Goal: Task Accomplishment & Management: Manage account settings

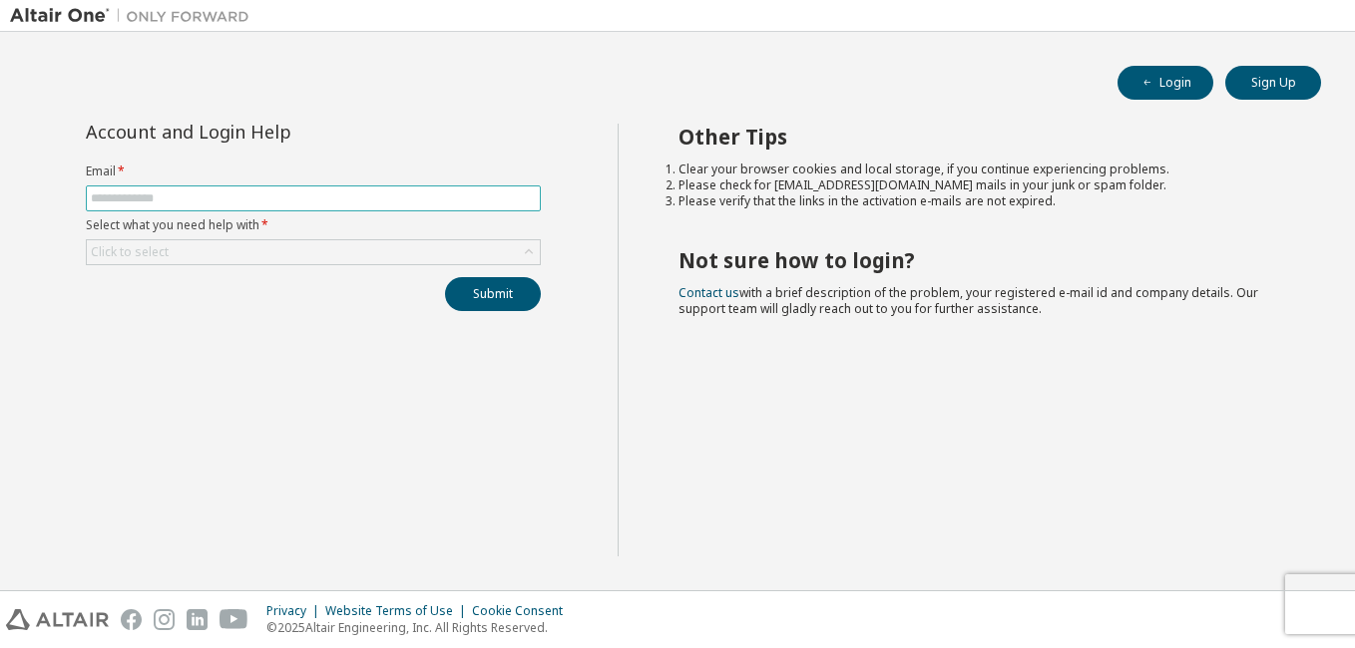
click at [199, 186] on span at bounding box center [313, 199] width 455 height 26
click at [192, 197] on input "text" at bounding box center [313, 199] width 445 height 16
type input "**********"
click at [211, 248] on div "Click to select" at bounding box center [313, 252] width 453 height 24
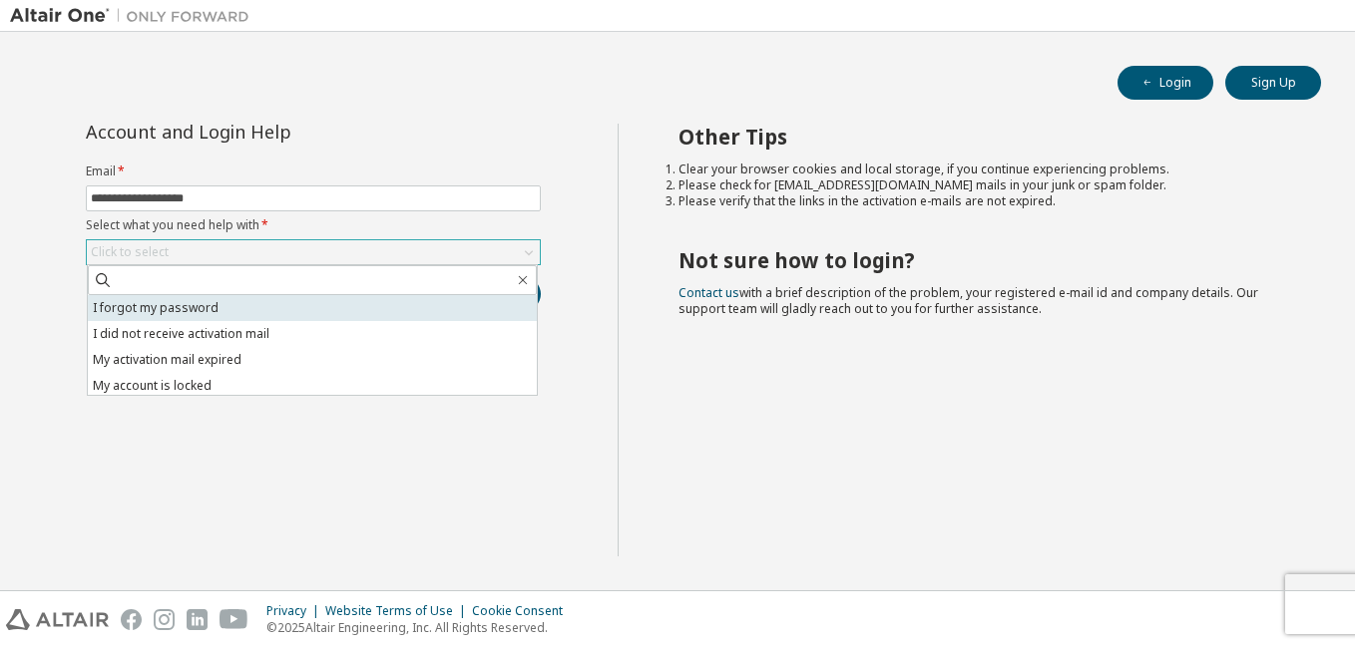
click at [239, 310] on li "I forgot my password" at bounding box center [312, 308] width 449 height 26
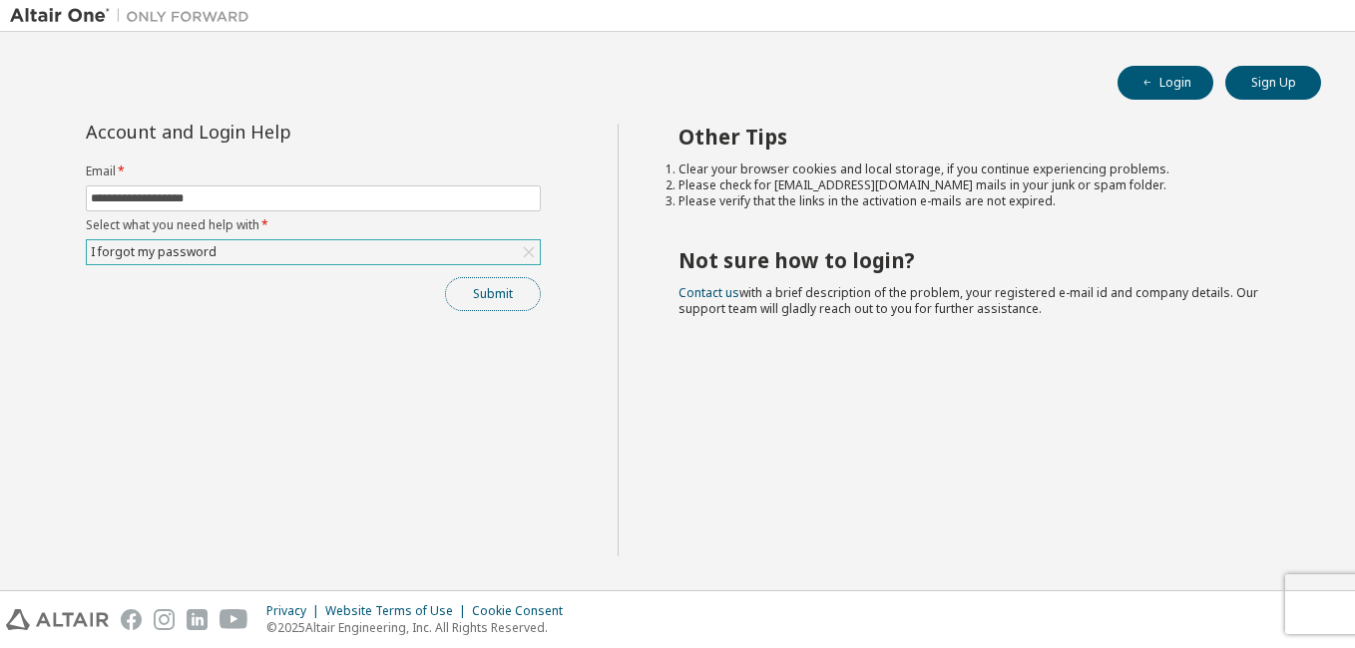
click at [476, 284] on button "Submit" at bounding box center [493, 294] width 96 height 34
click at [476, 292] on button "Submit" at bounding box center [493, 294] width 96 height 34
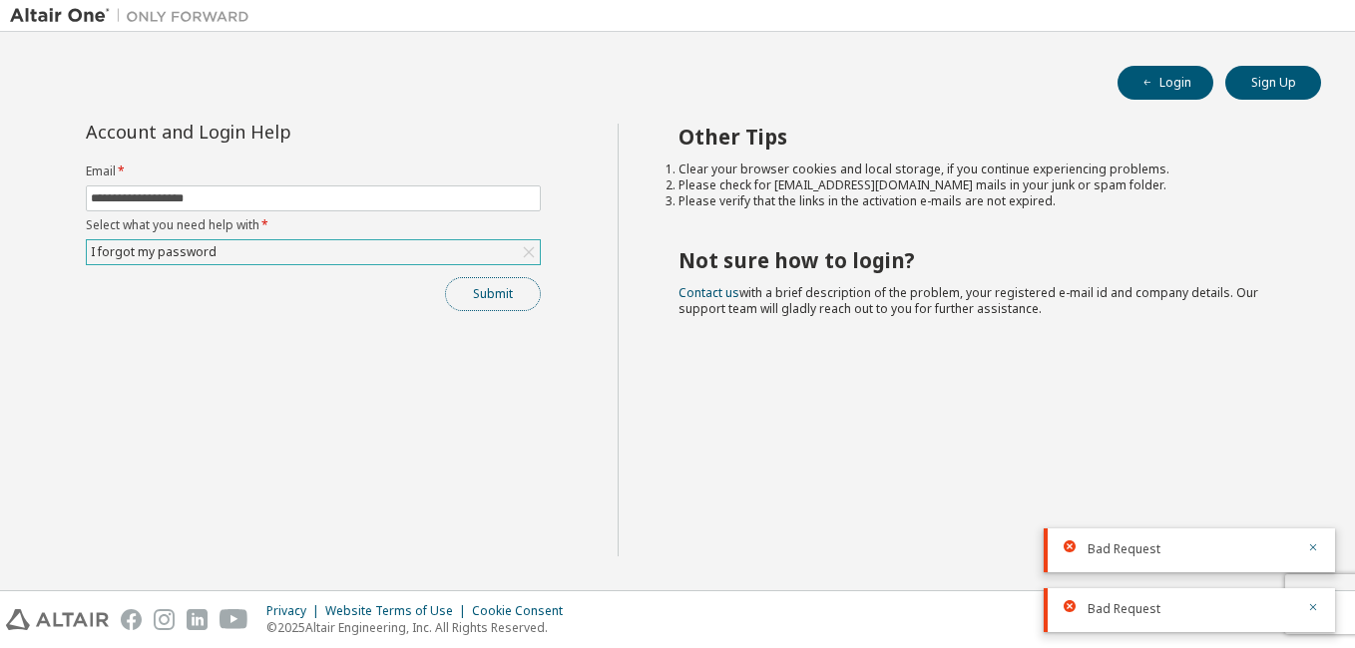
click at [485, 298] on button "Submit" at bounding box center [493, 294] width 96 height 34
click at [485, 298] on div "Submit" at bounding box center [313, 294] width 455 height 34
click at [464, 299] on button "Submit" at bounding box center [493, 294] width 96 height 34
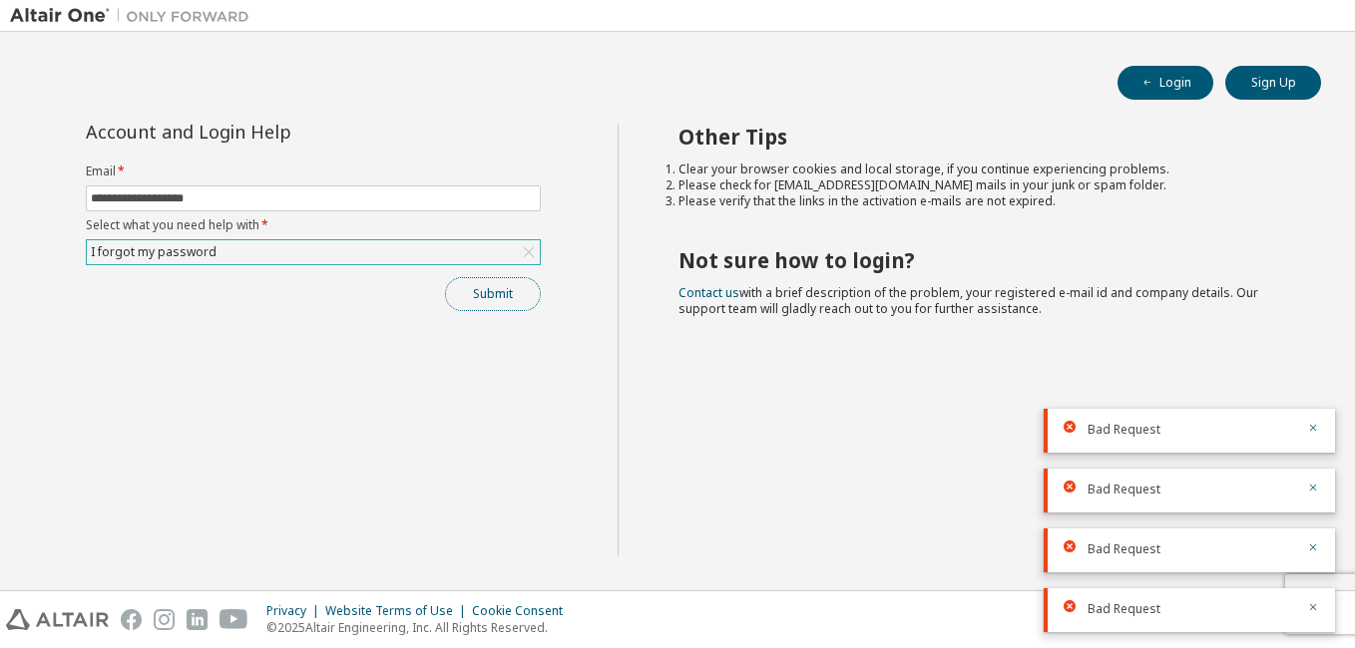
click at [470, 290] on button "Submit" at bounding box center [493, 294] width 96 height 34
click at [488, 299] on button "Submit" at bounding box center [493, 294] width 96 height 34
click at [488, 299] on div "Submit" at bounding box center [313, 294] width 455 height 34
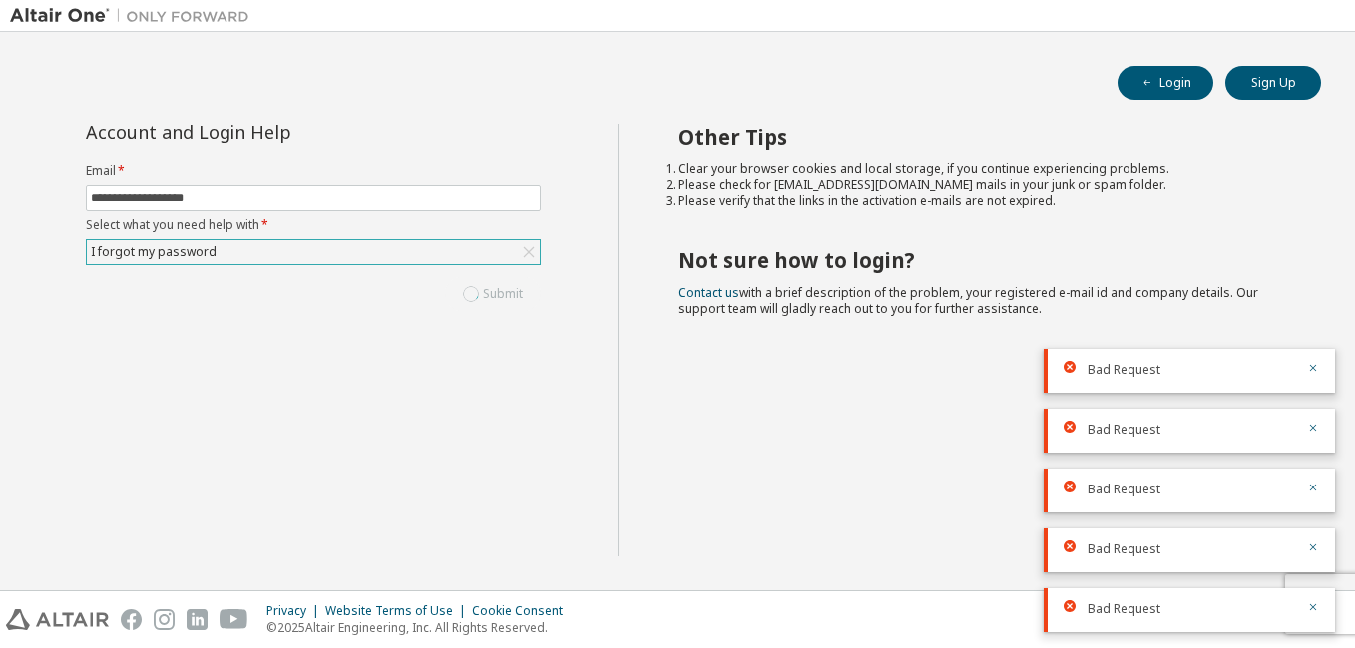
click at [488, 299] on div "Submit" at bounding box center [313, 294] width 455 height 34
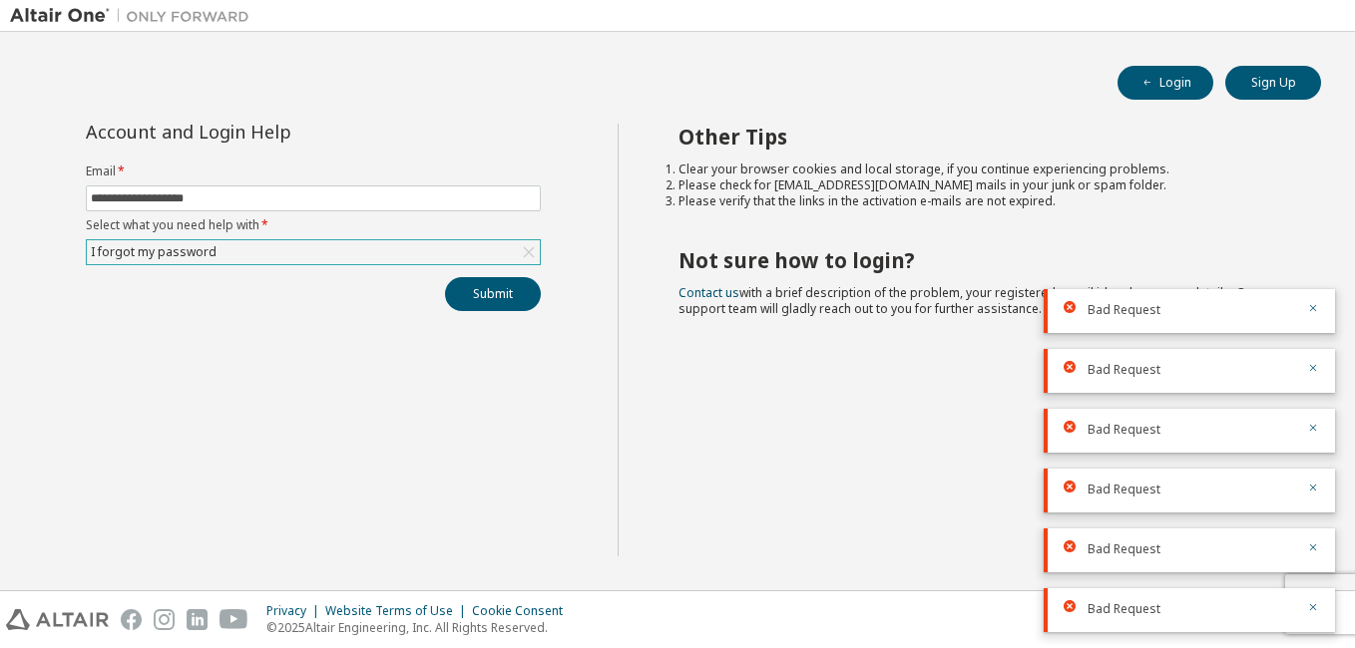
click at [1317, 299] on div "Bad Request" at bounding box center [1188, 311] width 291 height 44
click at [1317, 312] on icon "button" at bounding box center [1313, 308] width 12 height 12
click at [1317, 367] on icon "button" at bounding box center [1313, 368] width 12 height 12
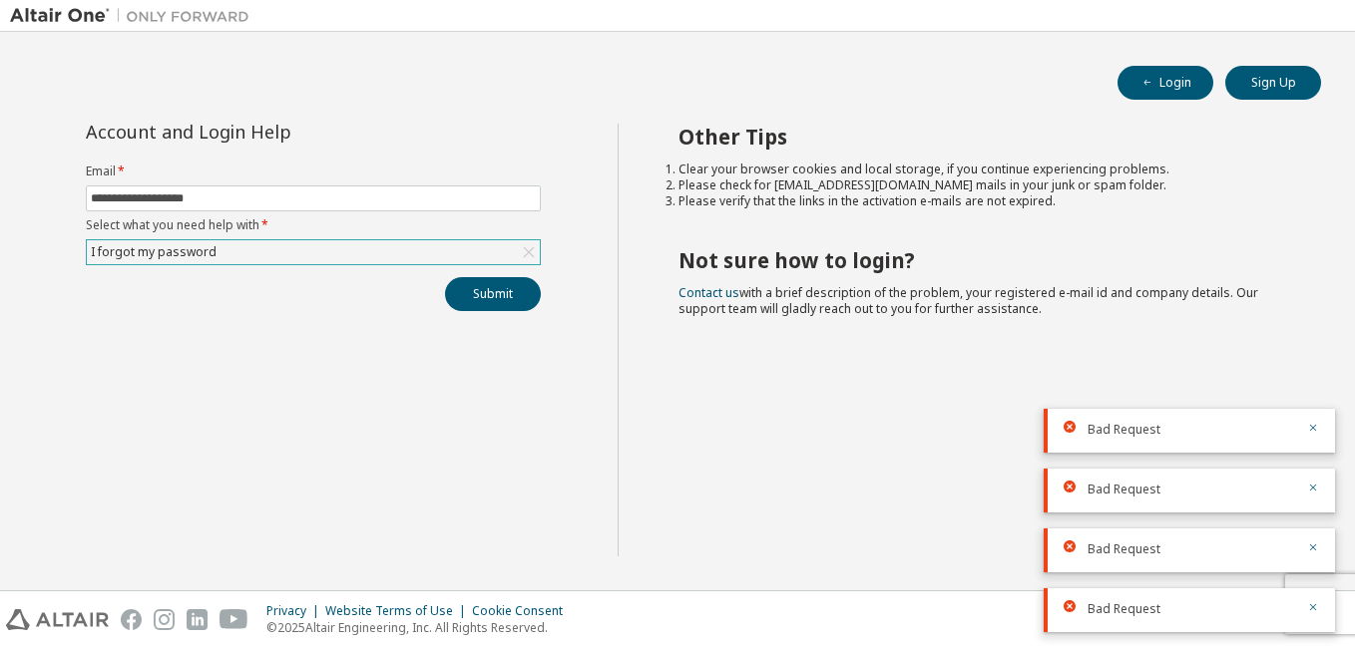
click at [1322, 422] on div "Bad Request" at bounding box center [1188, 431] width 291 height 44
click at [1313, 606] on icon "button" at bounding box center [1313, 607] width 12 height 12
click at [1316, 607] on icon "button" at bounding box center [1313, 607] width 12 height 12
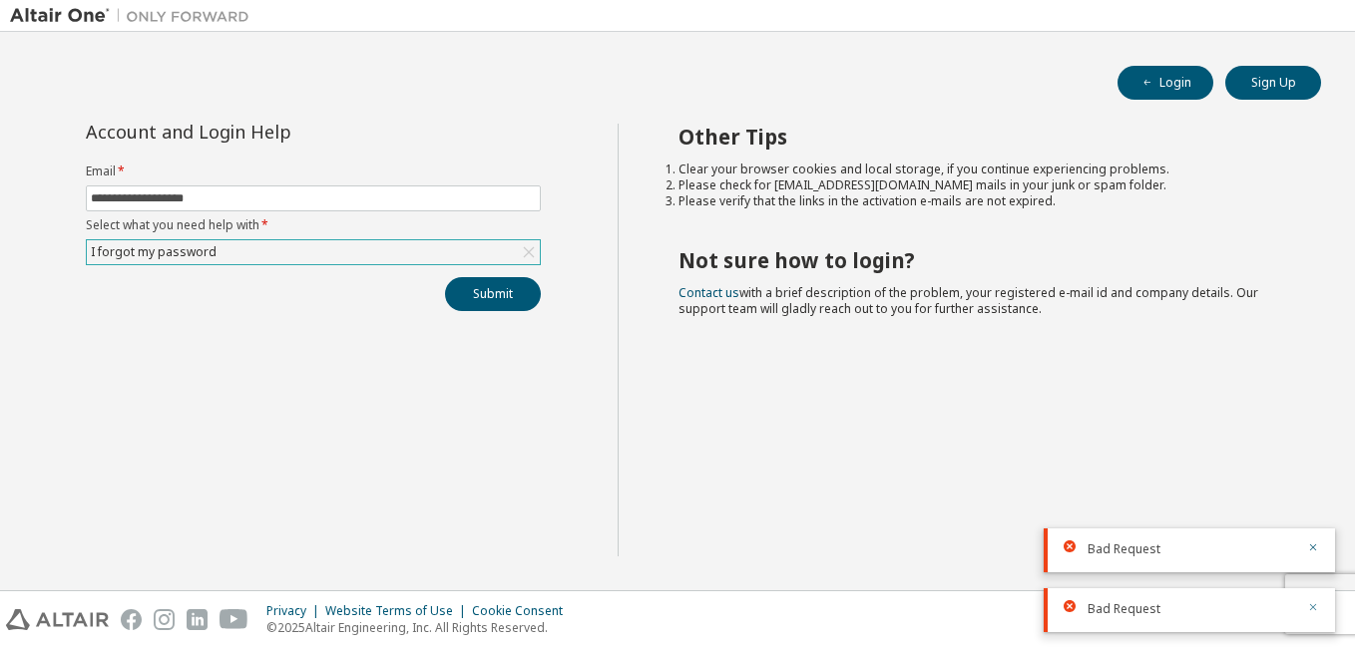
click at [1315, 603] on icon "button" at bounding box center [1313, 607] width 12 height 12
click at [1312, 600] on button "button" at bounding box center [1313, 609] width 12 height 18
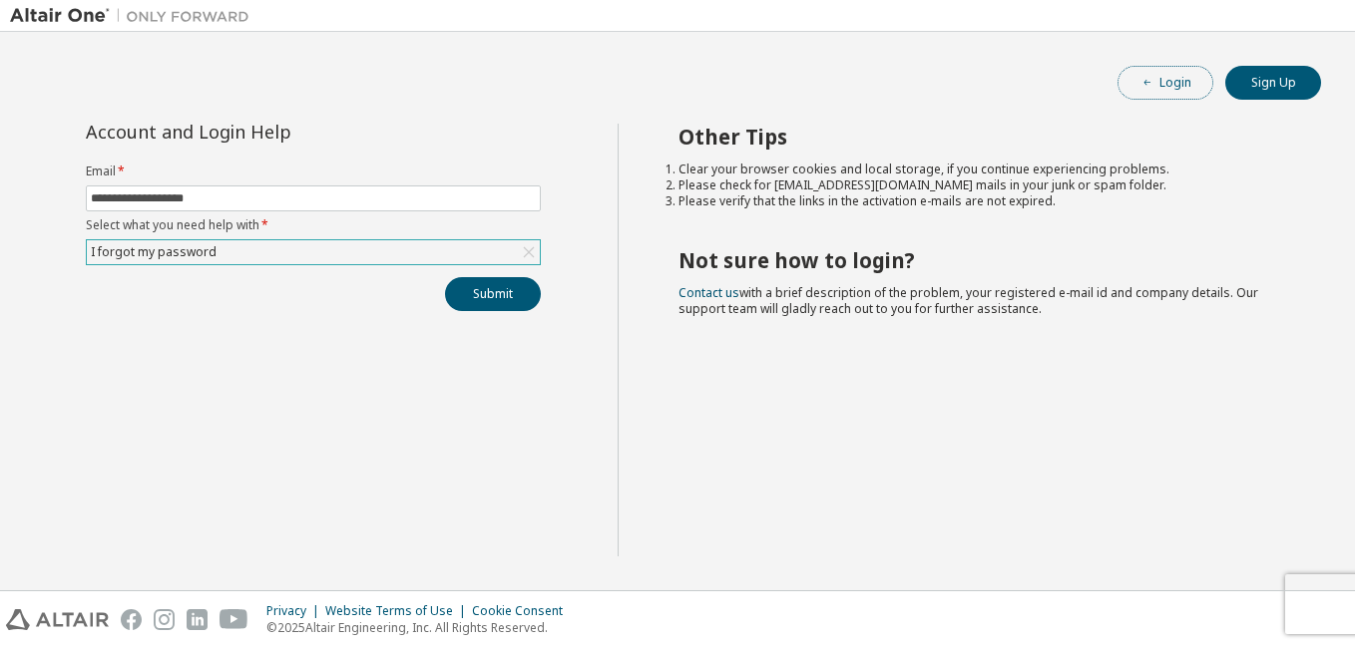
click at [1190, 89] on button "Login" at bounding box center [1165, 83] width 96 height 34
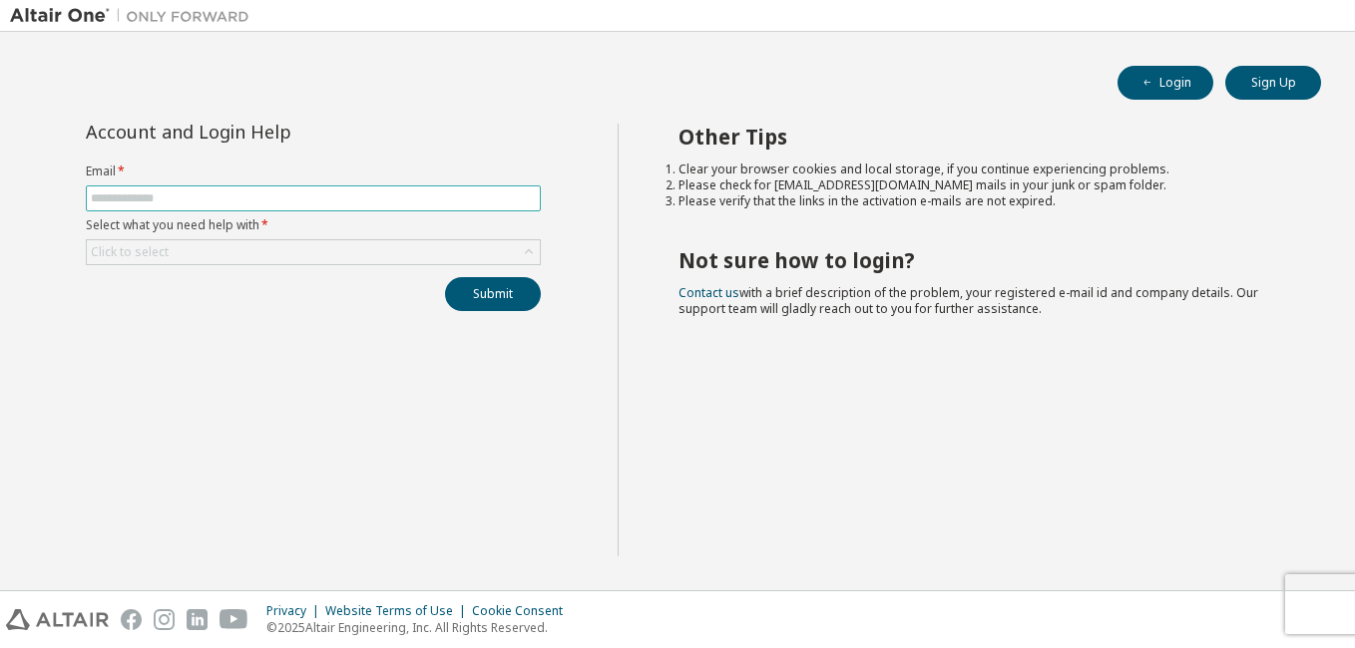
click at [187, 199] on input "text" at bounding box center [313, 199] width 445 height 16
type input "**********"
click at [223, 262] on div "Click to select" at bounding box center [313, 252] width 453 height 24
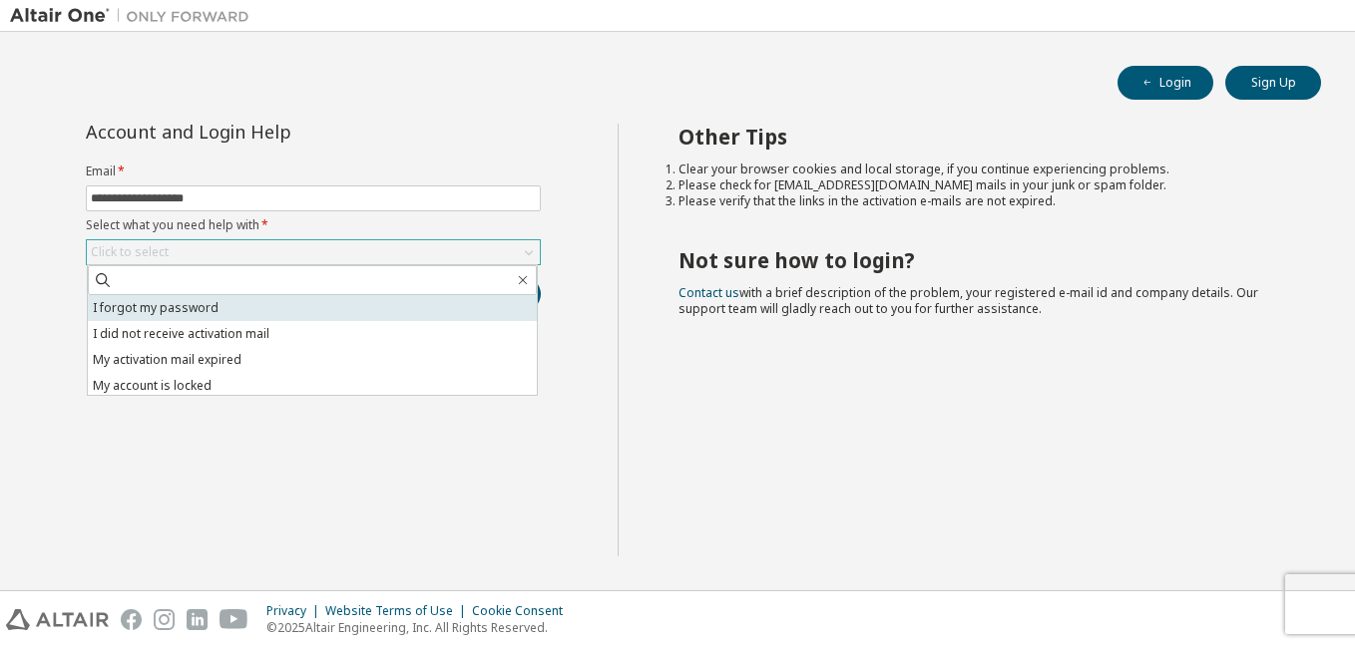
click at [270, 314] on li "I forgot my password" at bounding box center [312, 308] width 449 height 26
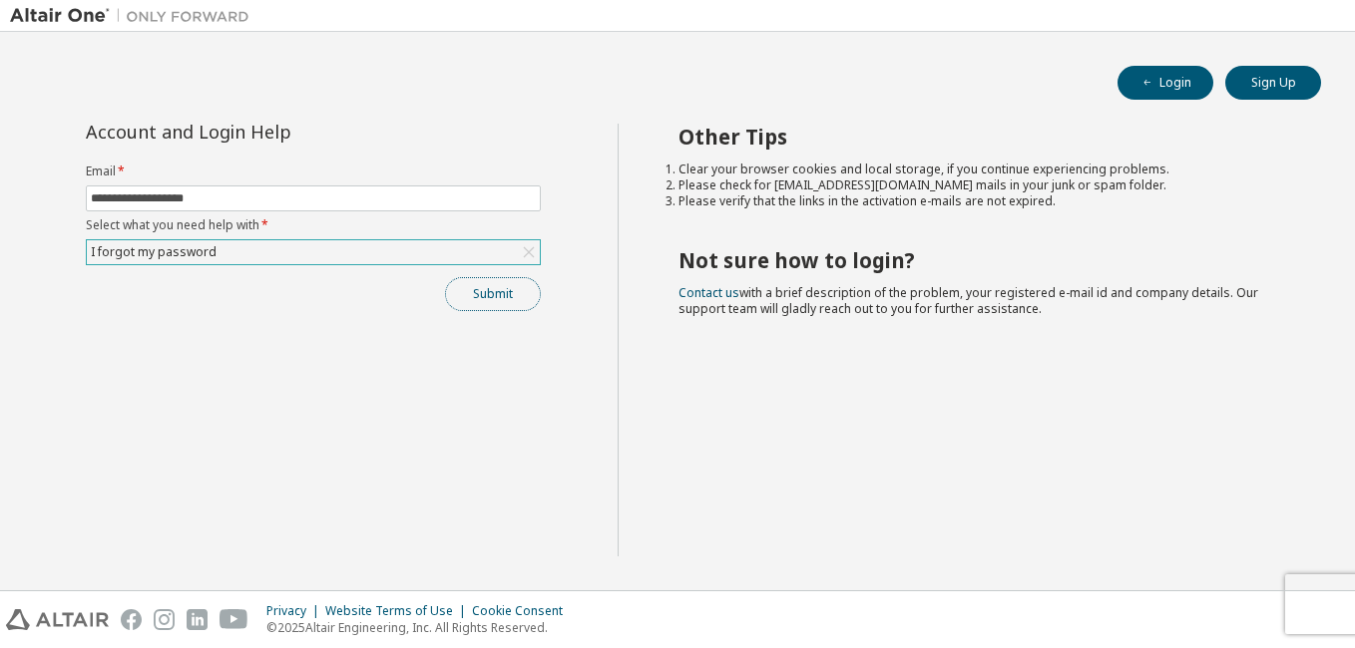
click at [486, 300] on button "Submit" at bounding box center [493, 294] width 96 height 34
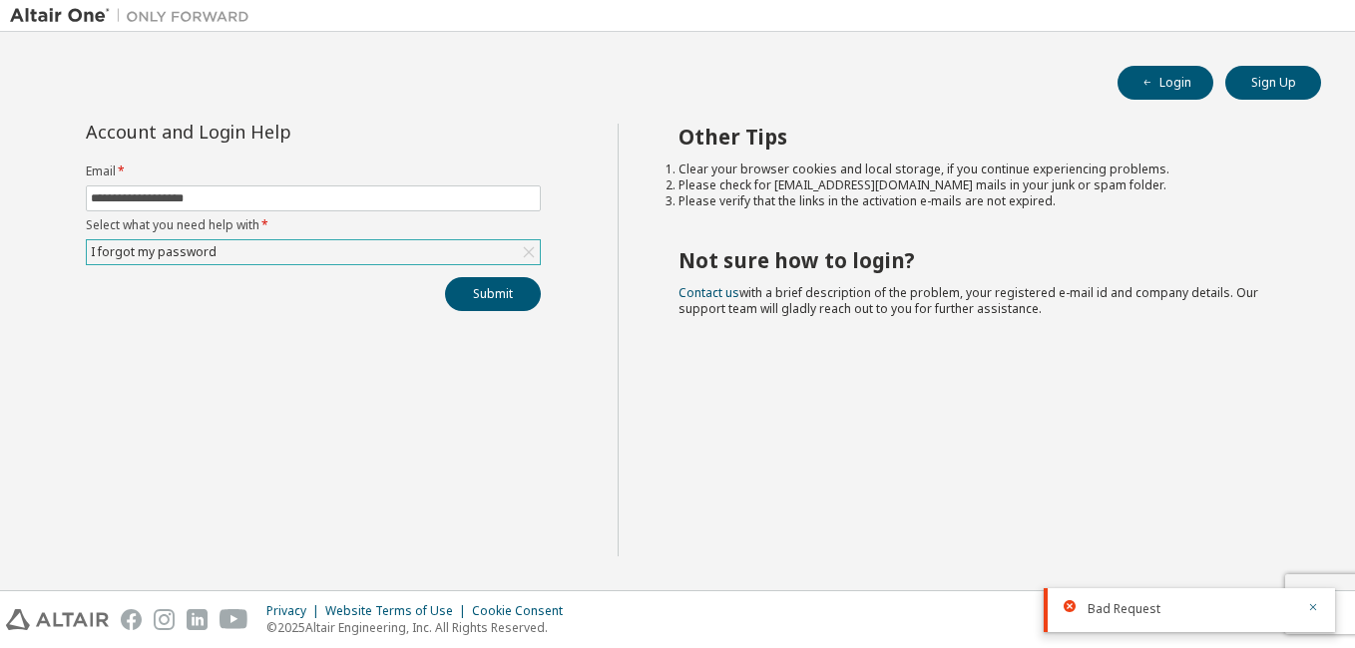
click at [1062, 598] on div "Bad Request" at bounding box center [1188, 611] width 291 height 44
click at [1080, 607] on div at bounding box center [1075, 606] width 24 height 12
click at [1072, 607] on icon at bounding box center [1069, 606] width 12 height 12
click at [476, 256] on div "I forgot my password" at bounding box center [313, 252] width 453 height 24
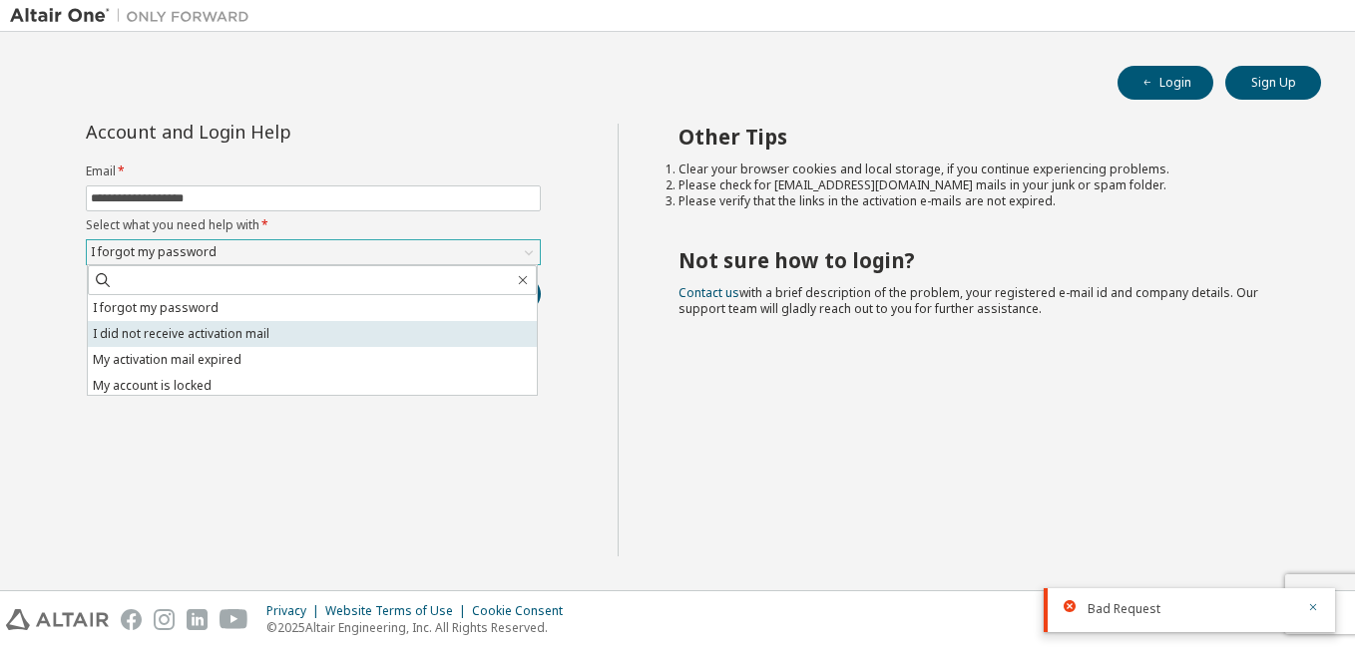
click at [200, 341] on li "I did not receive activation mail" at bounding box center [312, 334] width 449 height 26
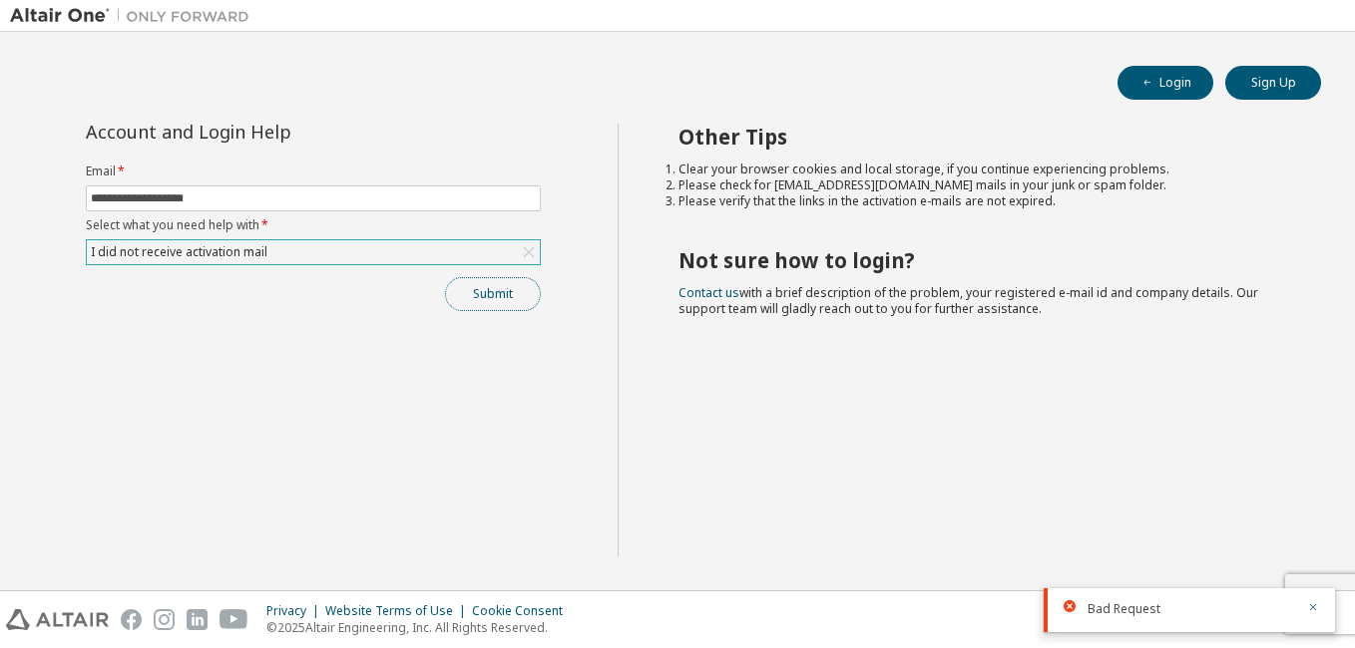
click at [461, 288] on button "Submit" at bounding box center [493, 294] width 96 height 34
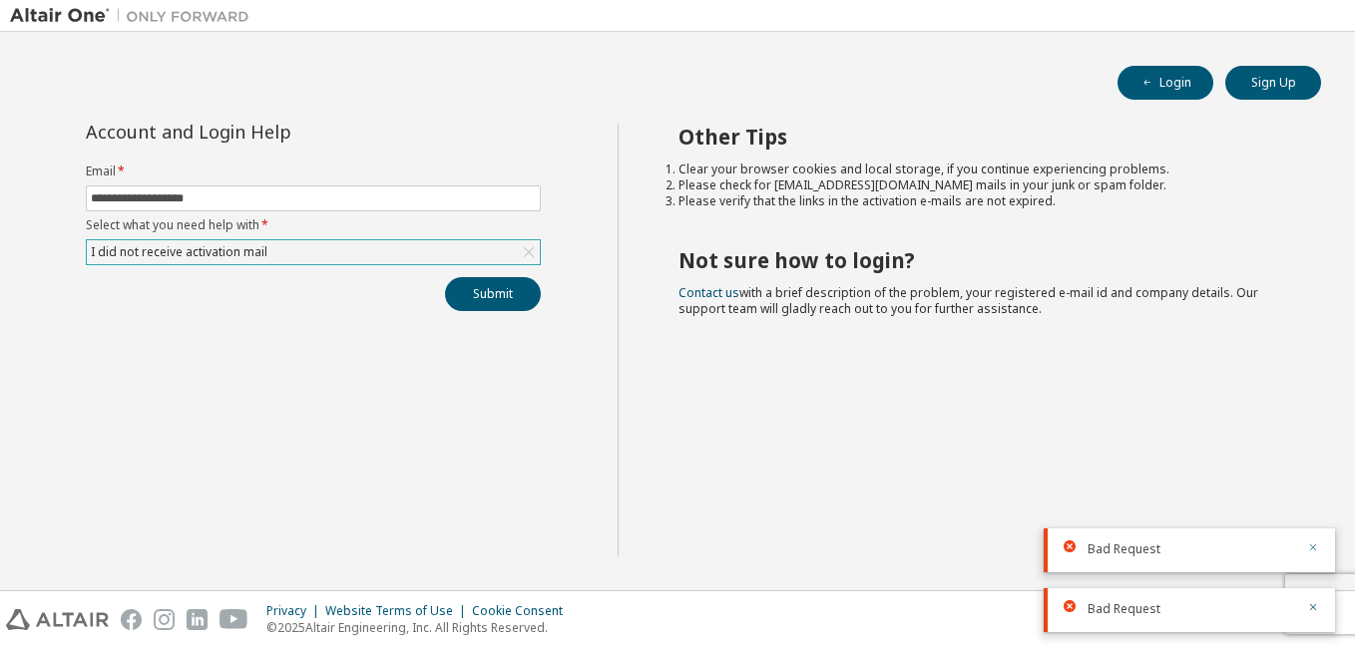
click at [1311, 555] on button "button" at bounding box center [1313, 550] width 12 height 18
